Goal: Task Accomplishment & Management: Manage account settings

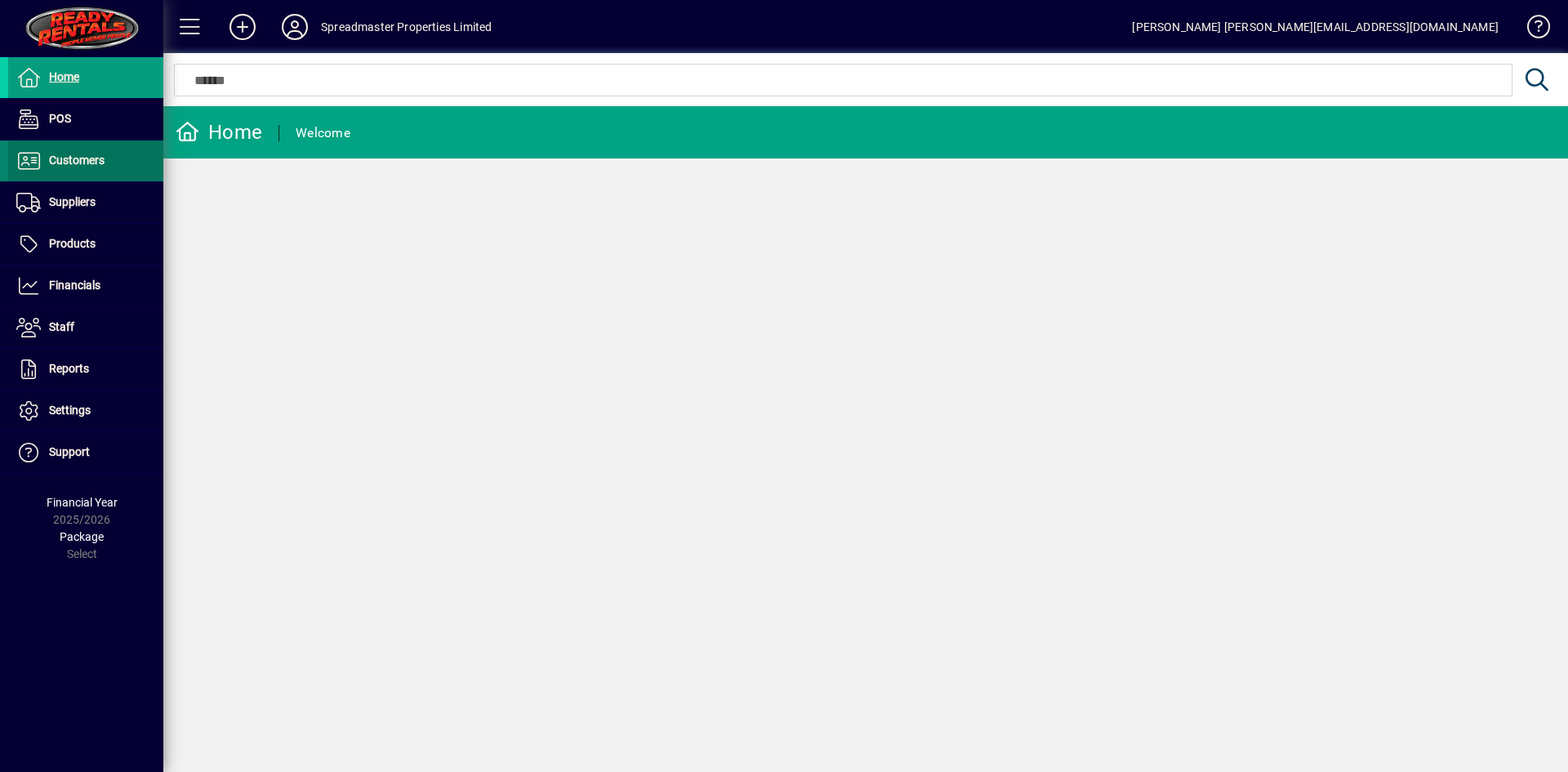
click at [70, 167] on span "Customers" at bounding box center [76, 159] width 56 height 13
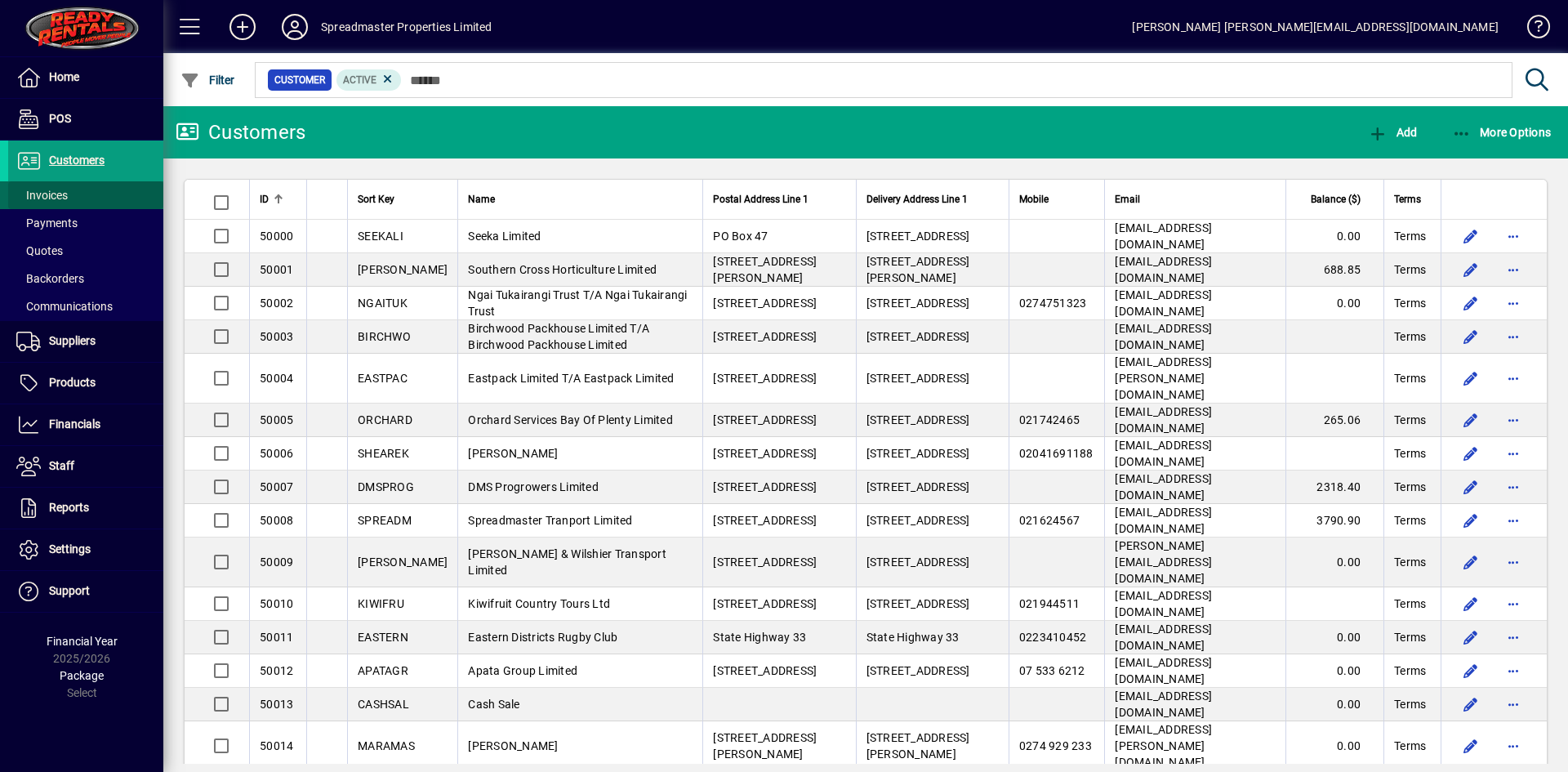
click at [70, 189] on span at bounding box center [85, 195] width 155 height 39
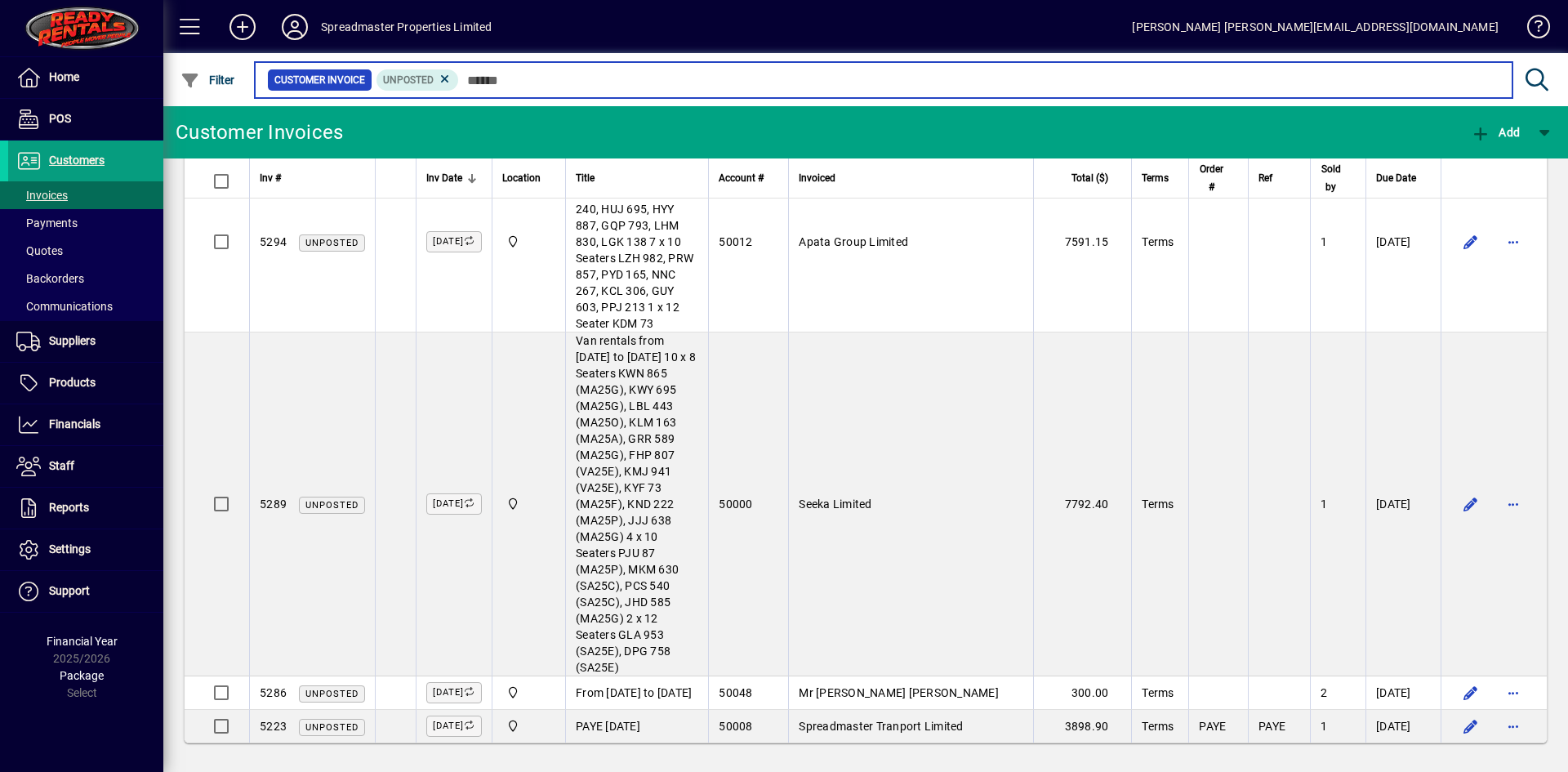
scroll to position [1005, 0]
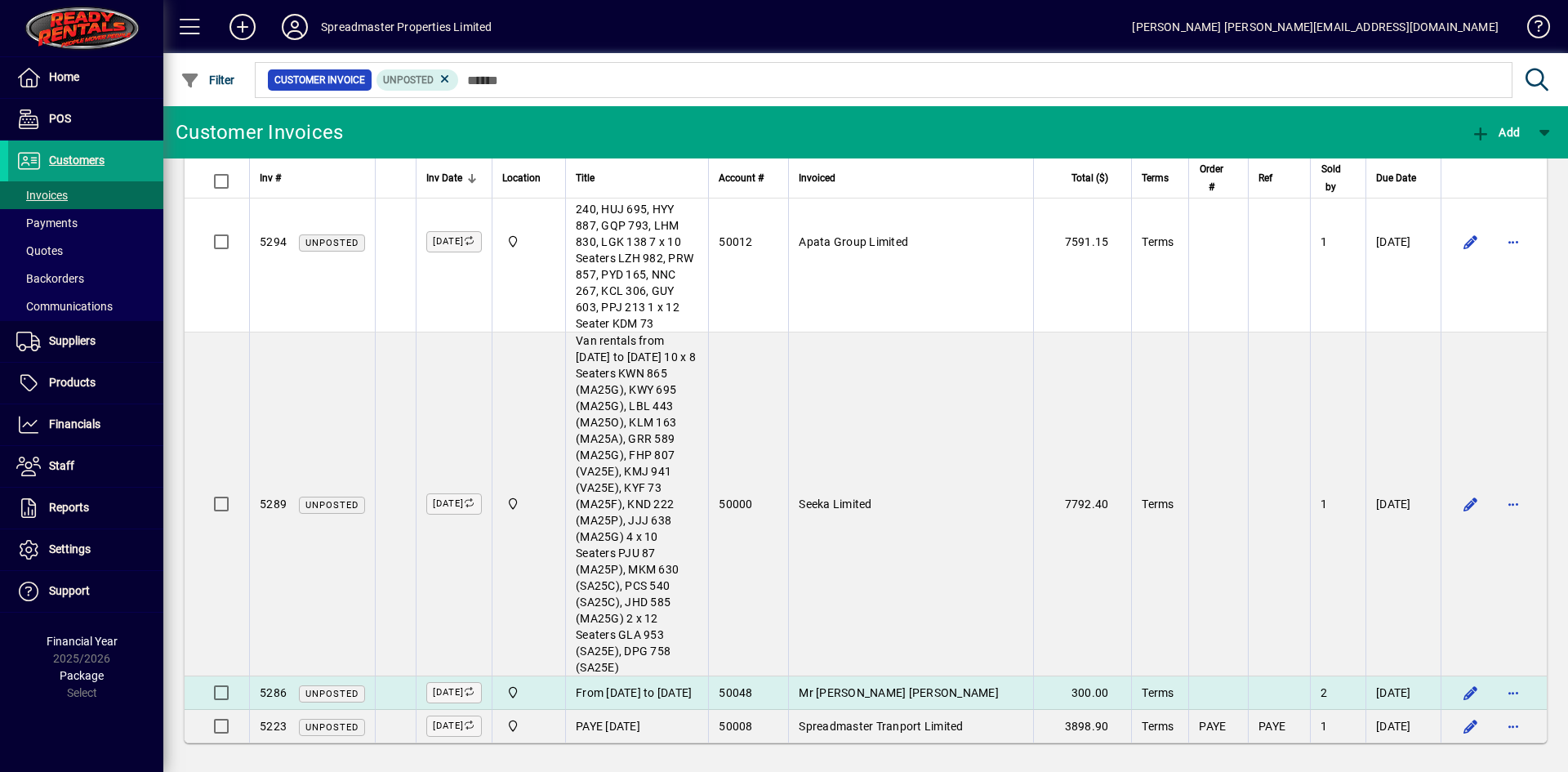
click at [798, 686] on span "Mr Ricky Alan Barrett" at bounding box center [898, 692] width 200 height 13
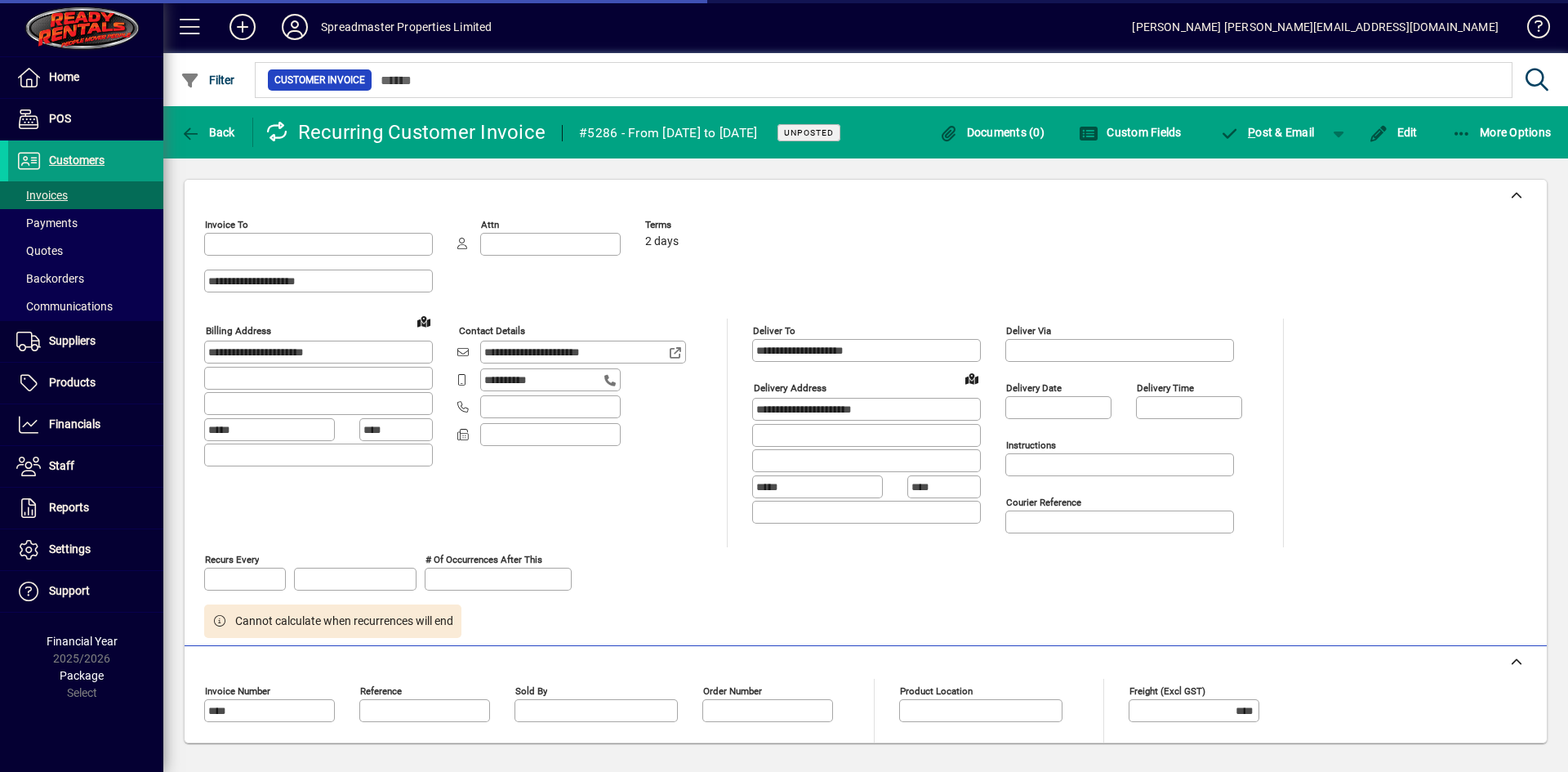
type input "**********"
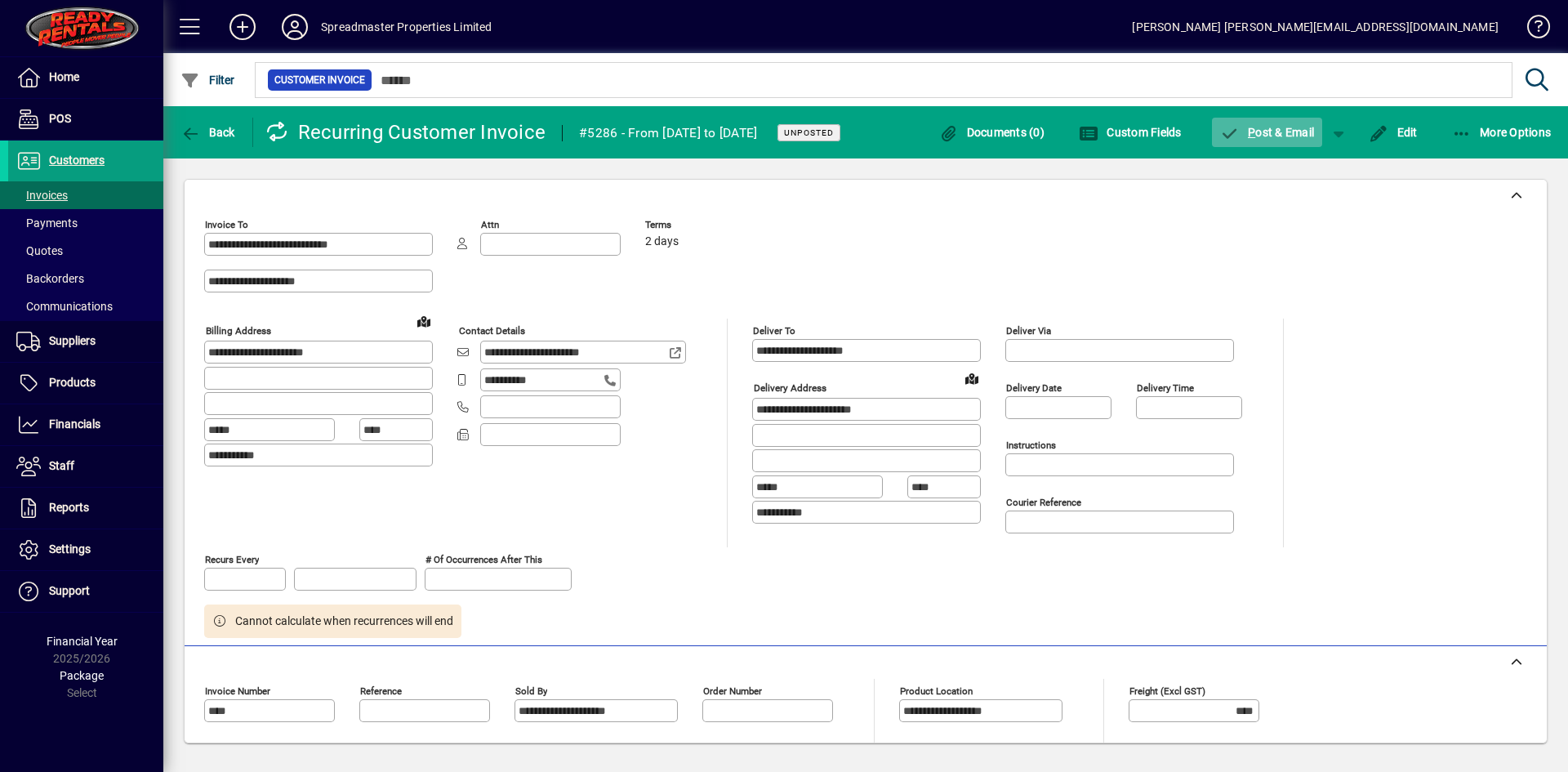
click at [1263, 132] on span "P ost & Email" at bounding box center [1266, 132] width 95 height 13
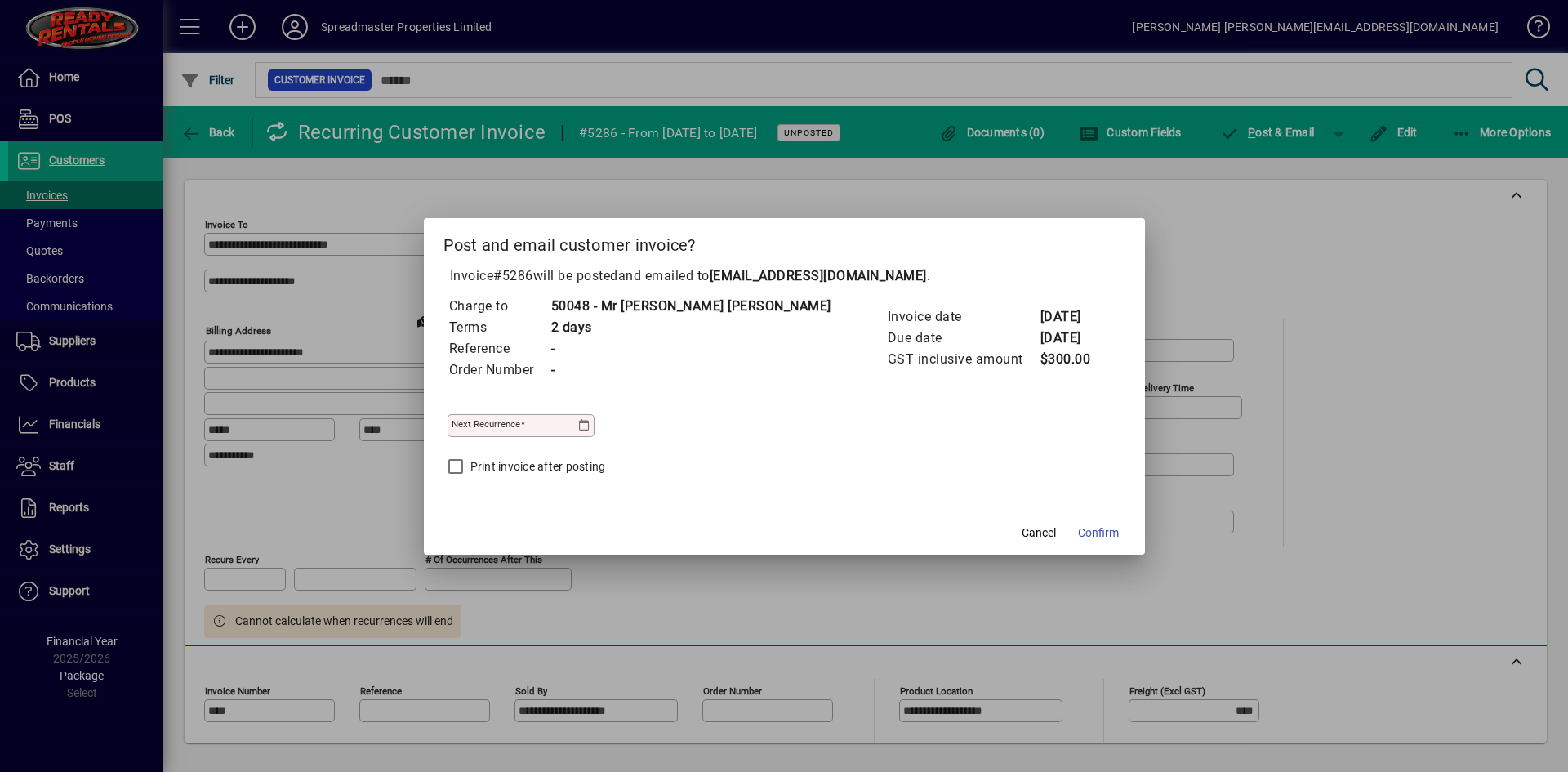
click at [594, 417] on div "Next recurrence" at bounding box center [521, 425] width 147 height 22
click at [594, 432] on mat-form-field "Next recurrence" at bounding box center [521, 427] width 147 height 58
click at [591, 428] on icon at bounding box center [584, 425] width 13 height 13
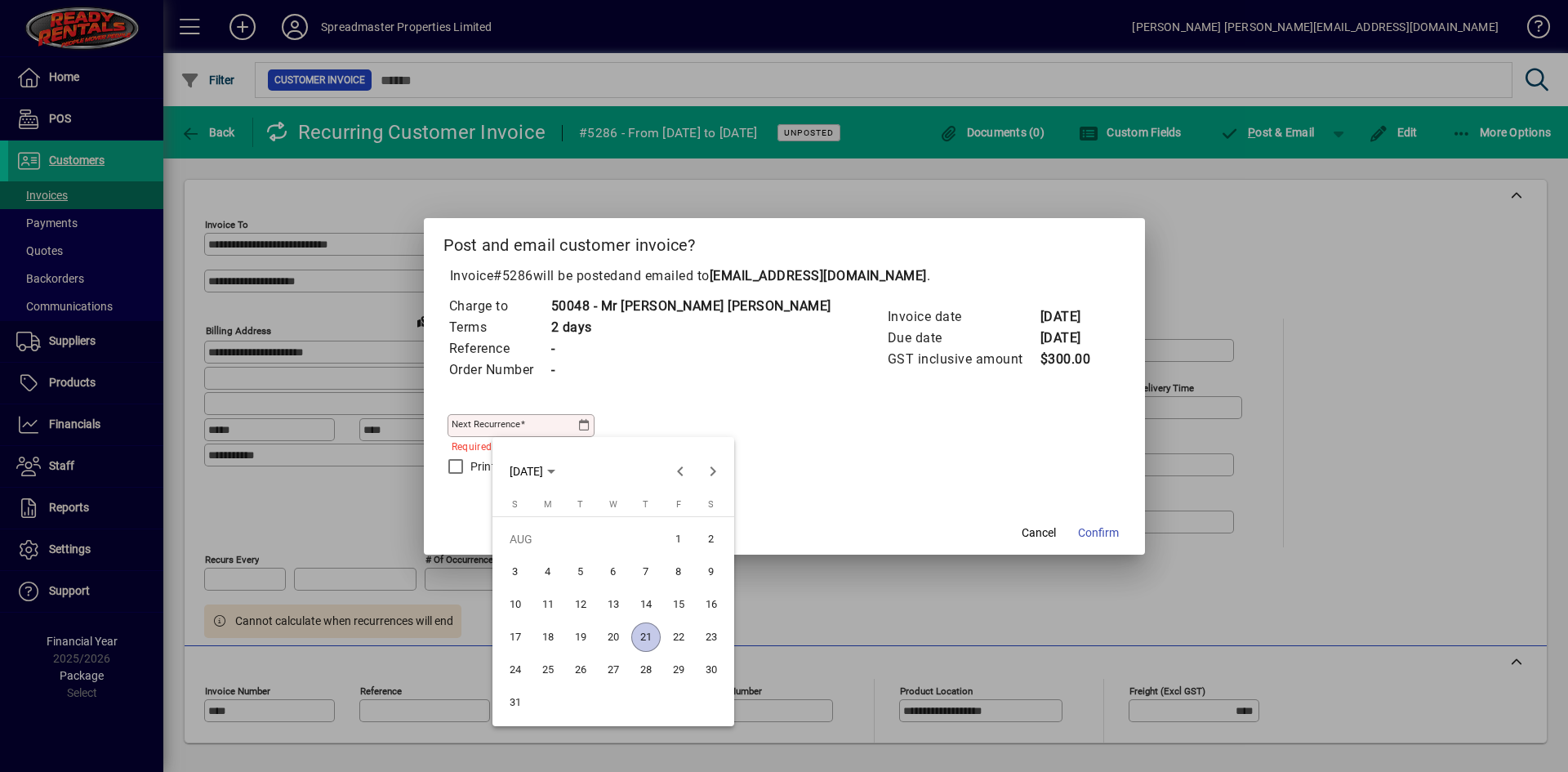
click at [644, 665] on span "28" at bounding box center [646, 670] width 29 height 29
type input "**********"
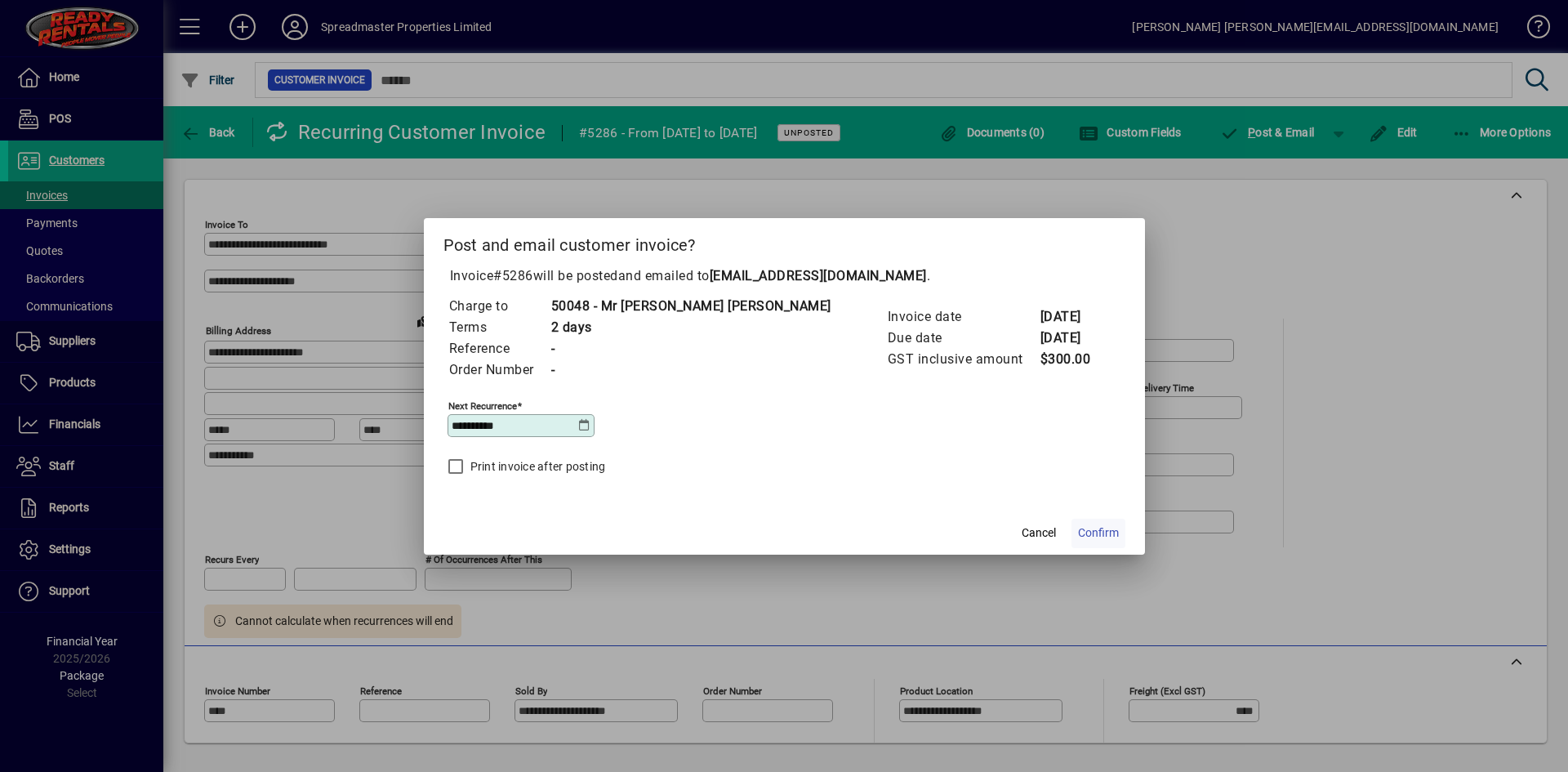
click at [1078, 527] on span "Confirm" at bounding box center [1099, 533] width 41 height 18
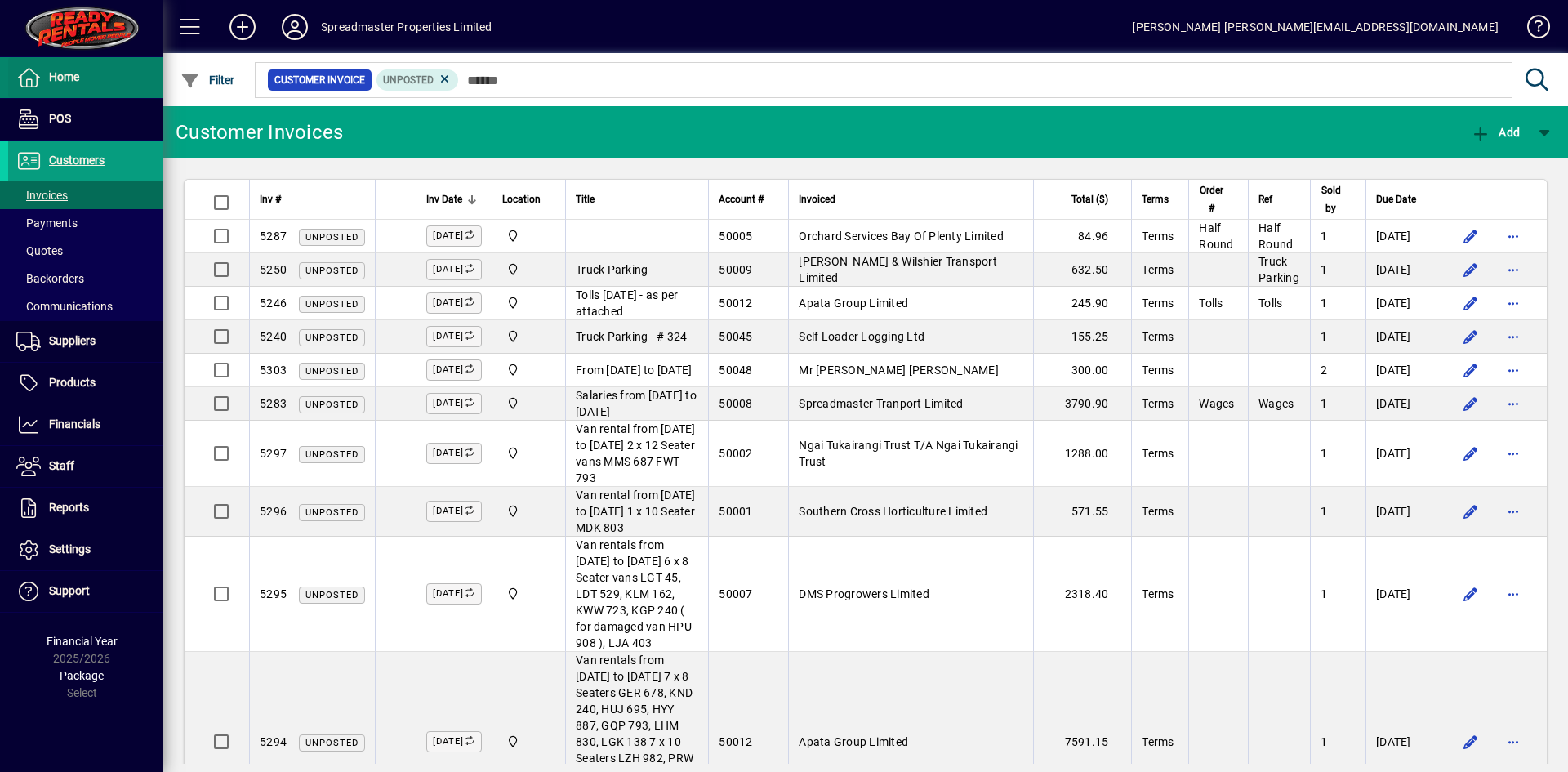
click at [78, 76] on span "Home" at bounding box center [63, 76] width 30 height 13
